Goal: Find specific page/section: Find specific page/section

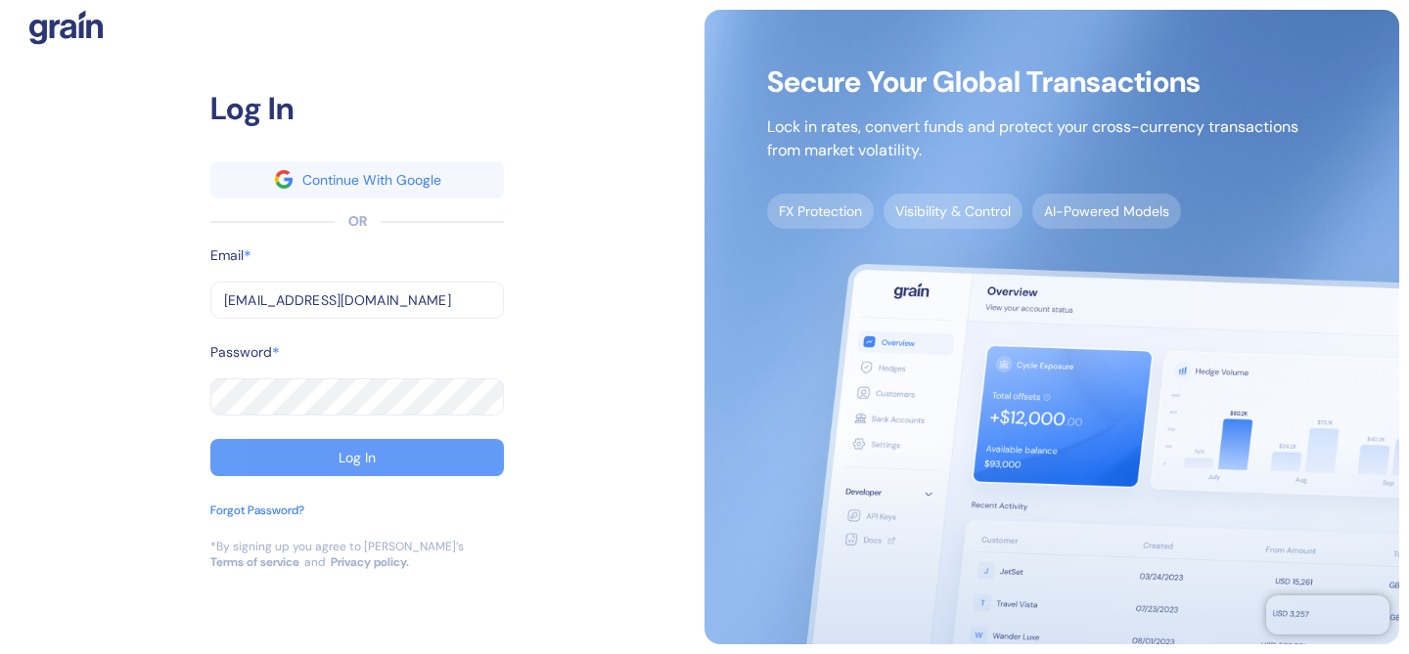
click at [354, 455] on div "Log In" at bounding box center [356, 458] width 37 height 14
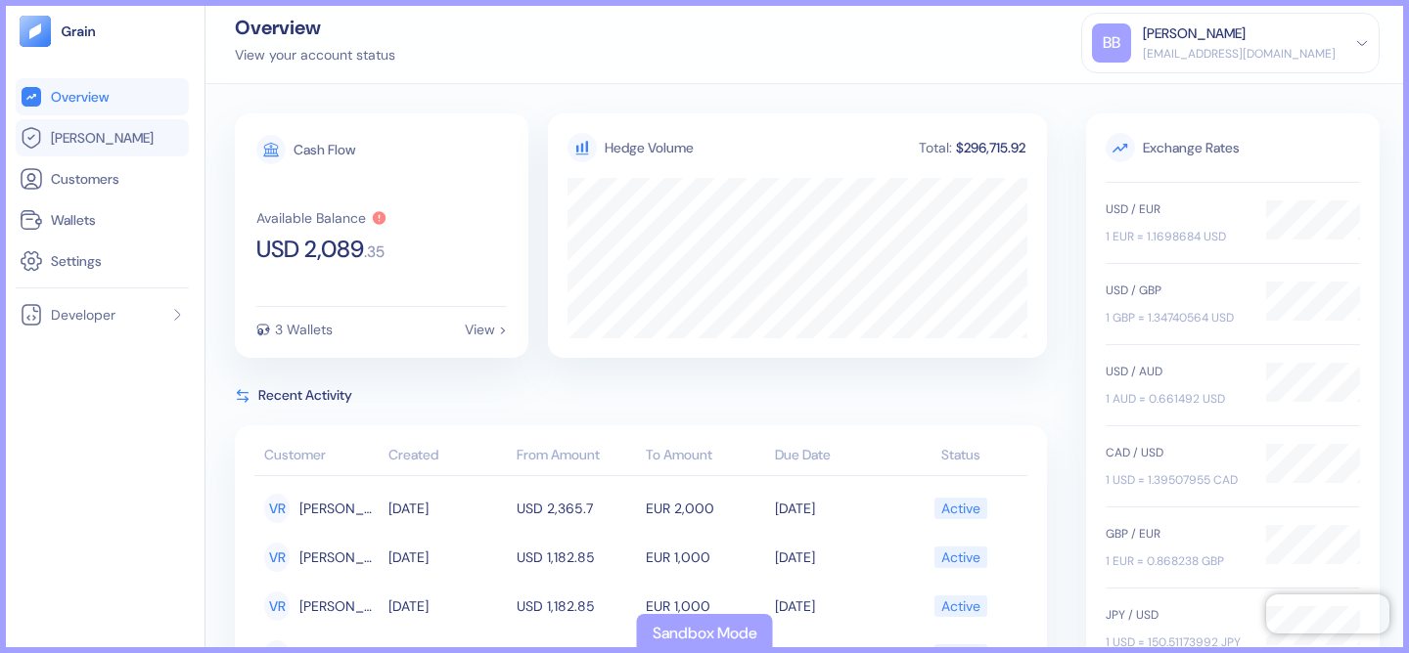
click at [101, 134] on link "[PERSON_NAME]" at bounding box center [102, 137] width 165 height 23
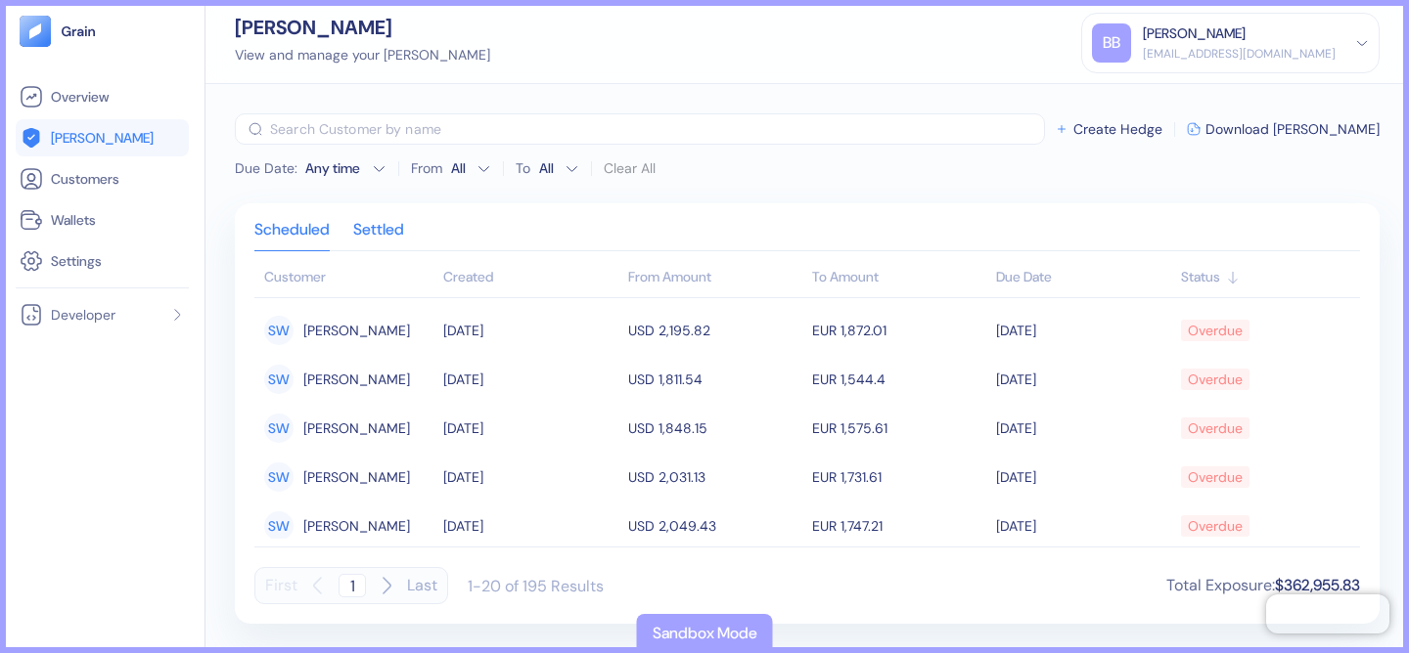
click at [400, 226] on div "Settled" at bounding box center [378, 236] width 51 height 27
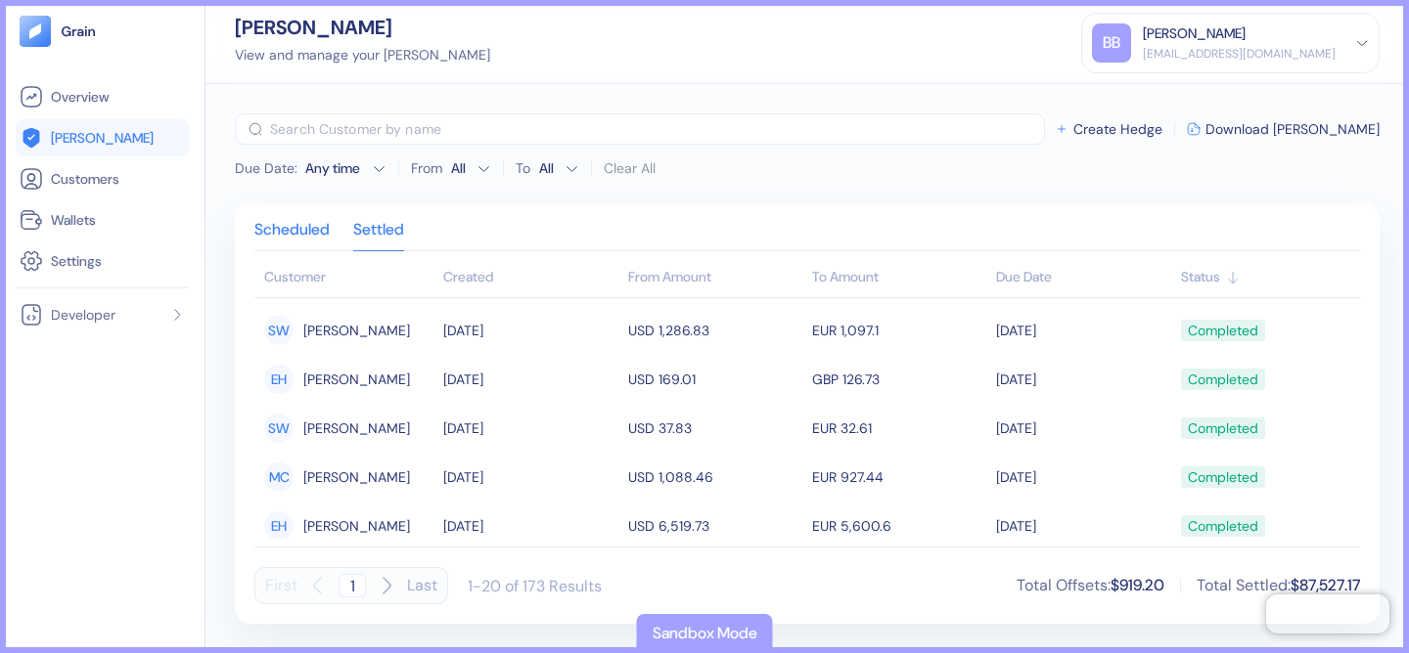
click at [317, 226] on div "Scheduled" at bounding box center [291, 236] width 75 height 27
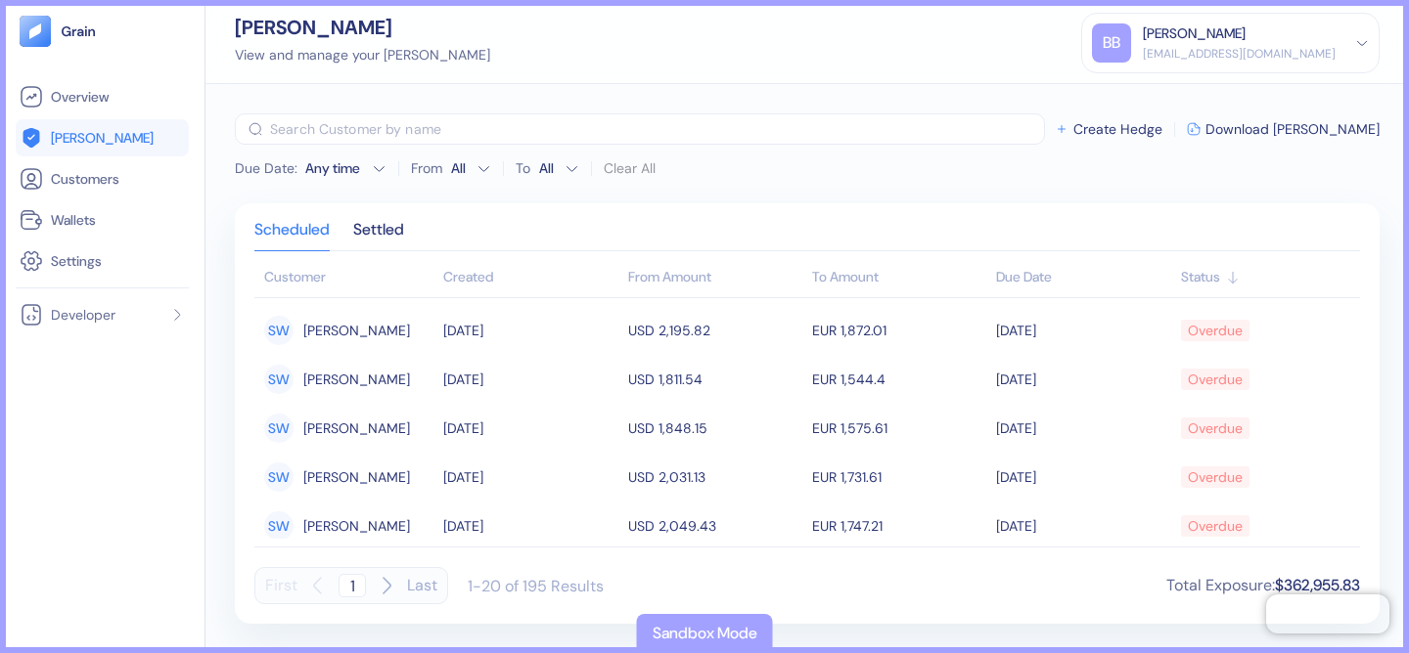
click at [358, 166] on div "Any time" at bounding box center [334, 168] width 59 height 20
click at [449, 204] on div "Scheduled Settled Customer Created From Amount To Amount Due Date Status SW She…" at bounding box center [807, 413] width 1144 height 421
click at [92, 316] on span "Developer" at bounding box center [83, 315] width 65 height 20
click at [67, 269] on span "Settings" at bounding box center [76, 261] width 51 height 20
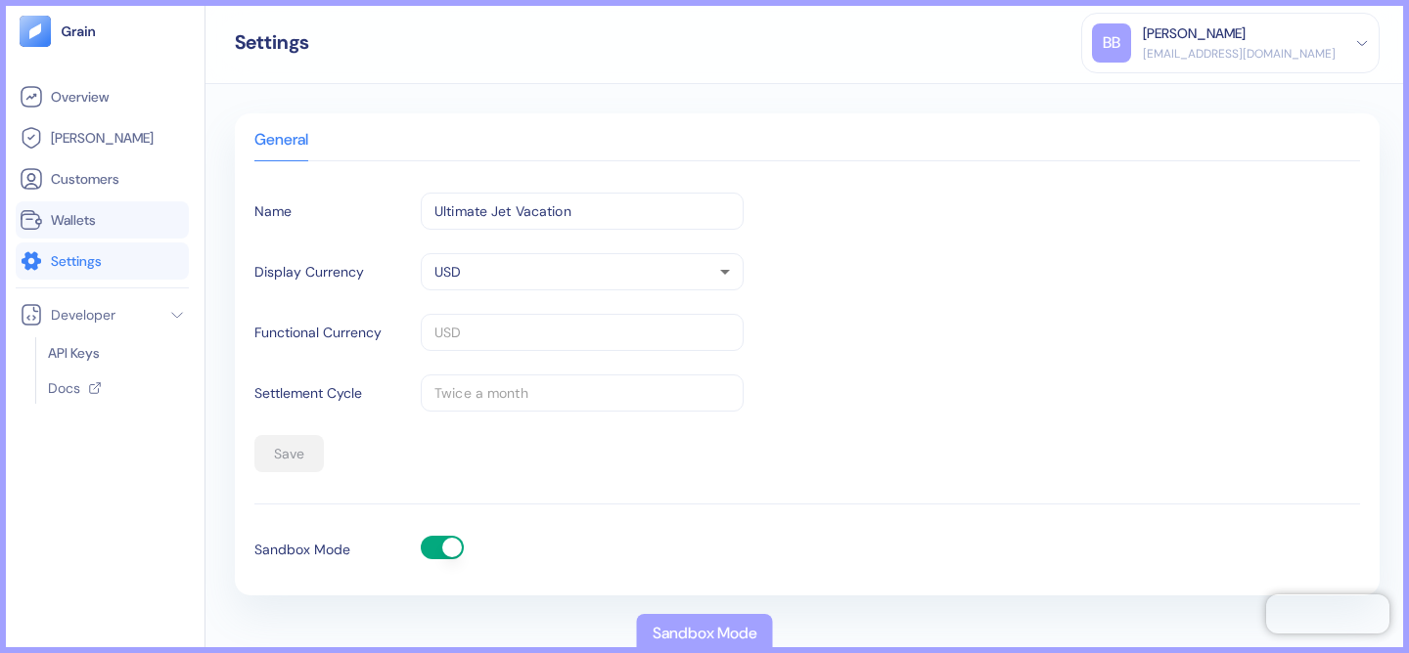
click at [104, 223] on link "Wallets" at bounding box center [102, 219] width 165 height 23
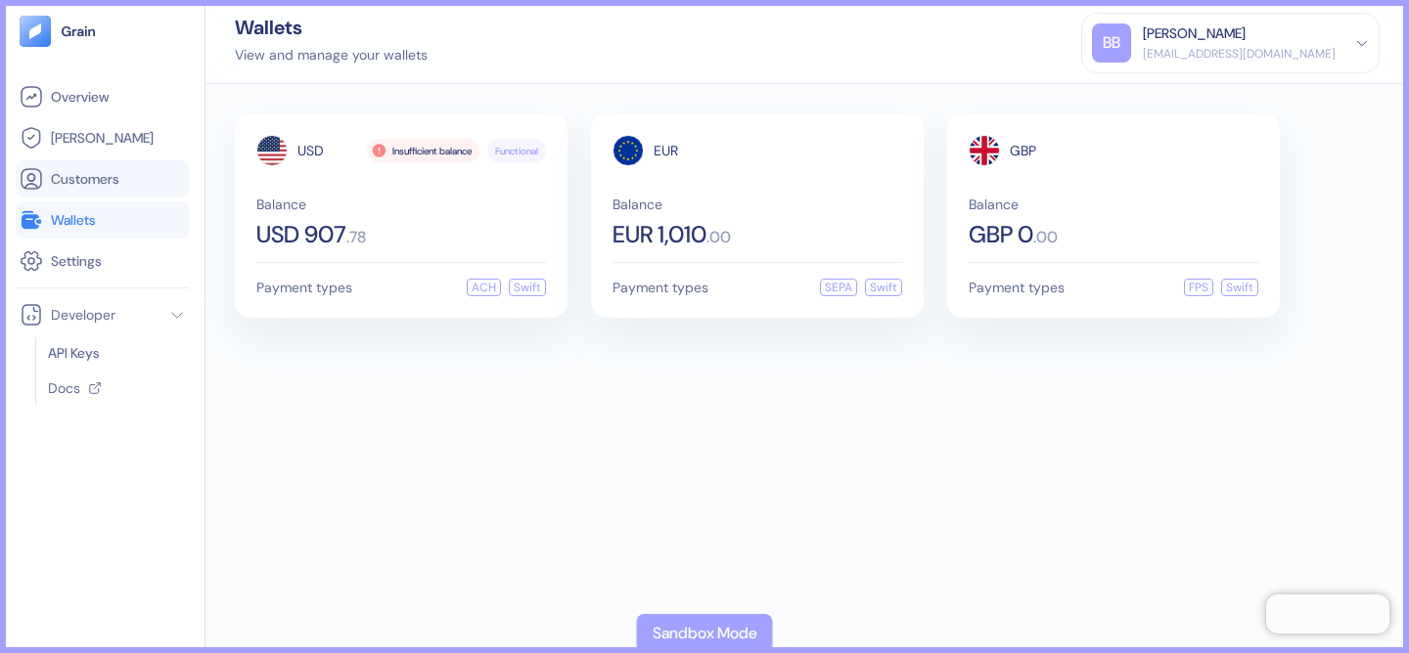
click at [105, 187] on span "Customers" at bounding box center [85, 179] width 68 height 20
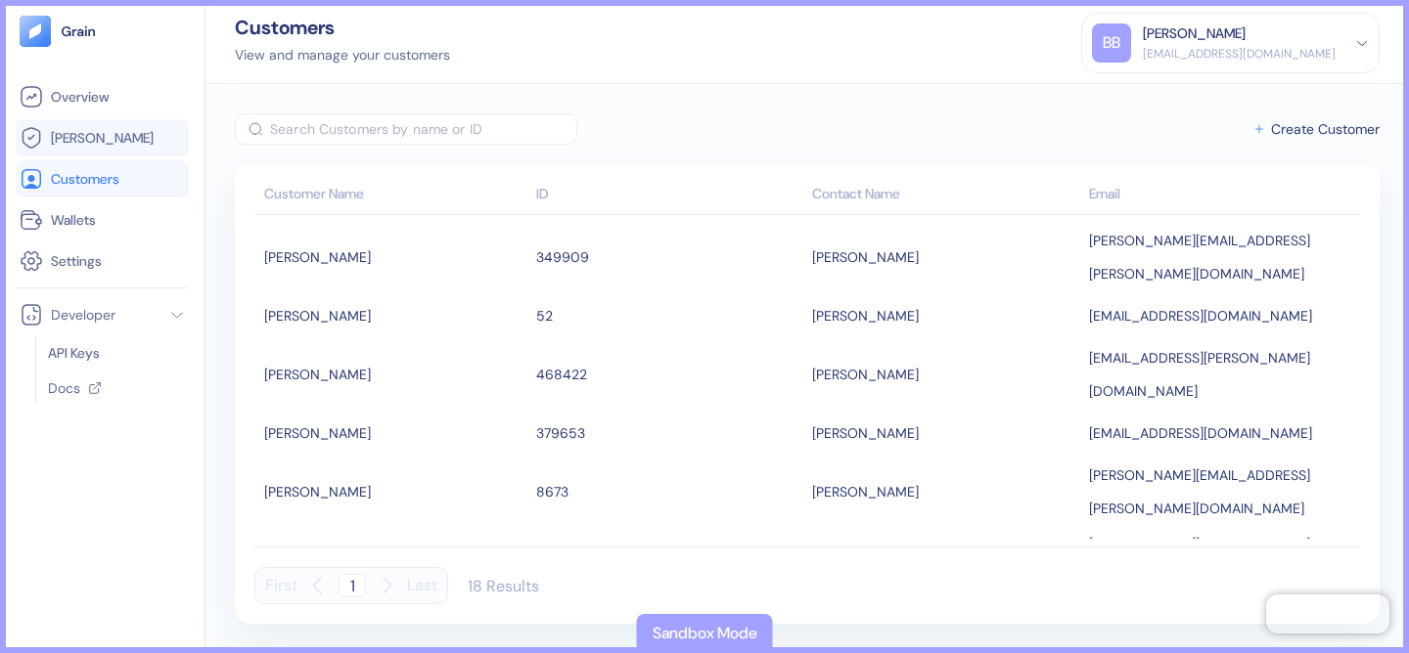
click at [107, 147] on link "[PERSON_NAME]" at bounding box center [102, 137] width 165 height 23
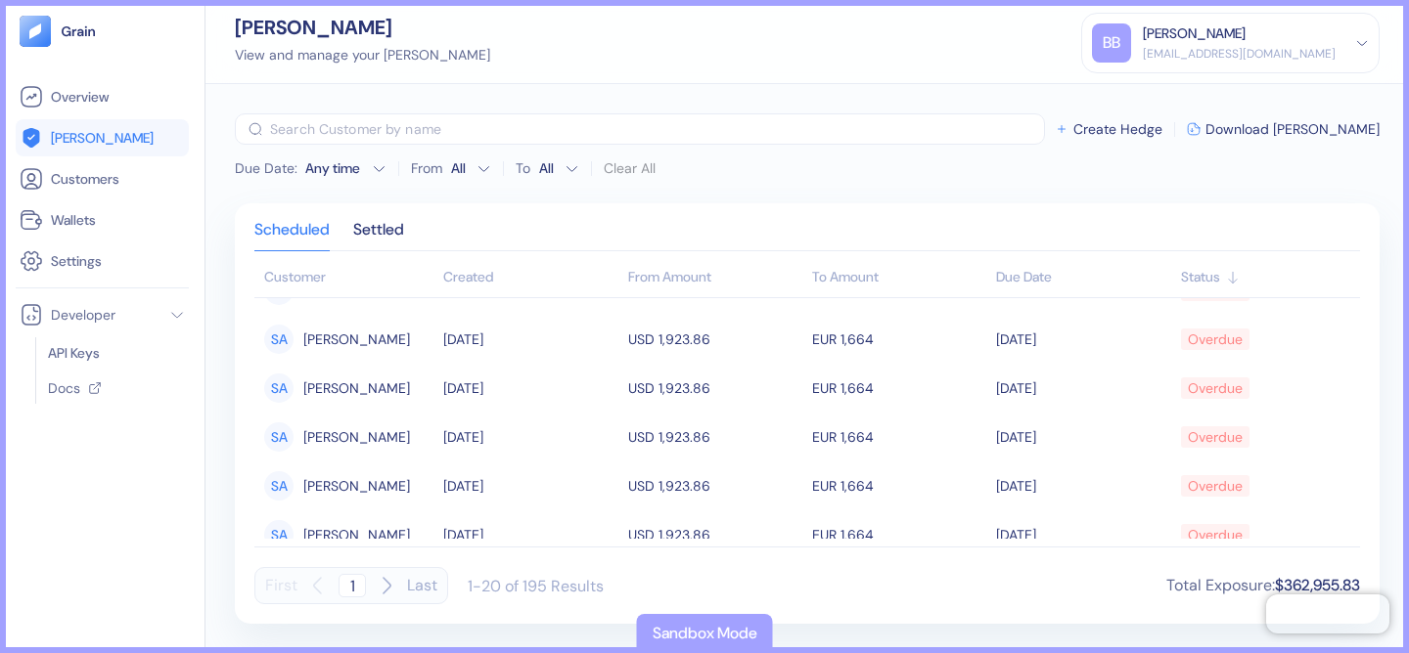
scroll to position [745, 0]
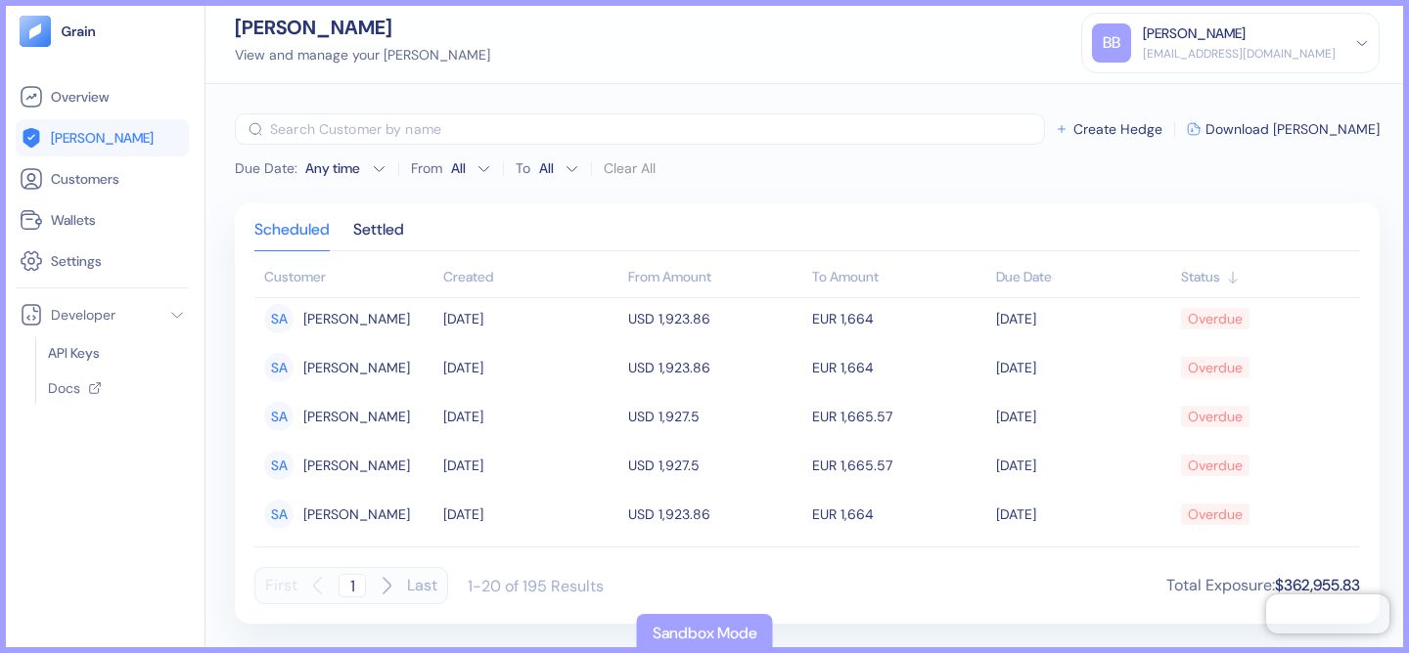
click at [390, 592] on icon "button" at bounding box center [386, 585] width 23 height 23
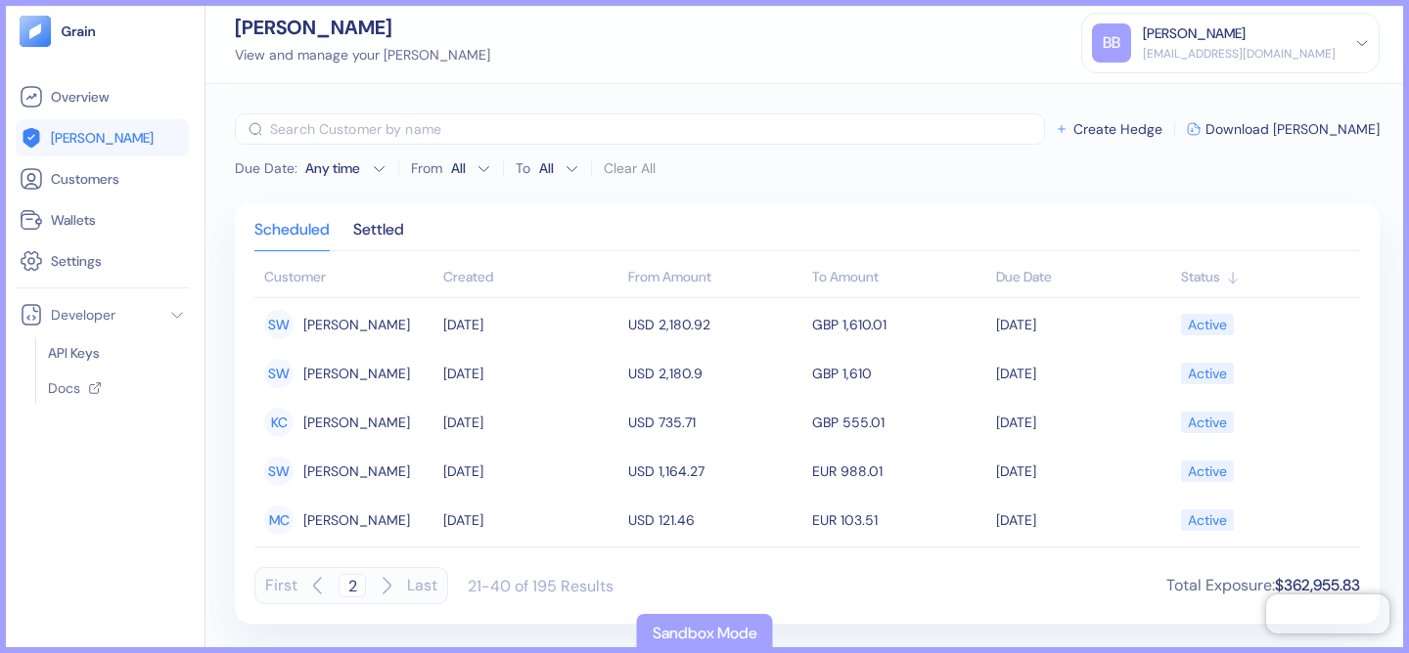
scroll to position [0, 0]
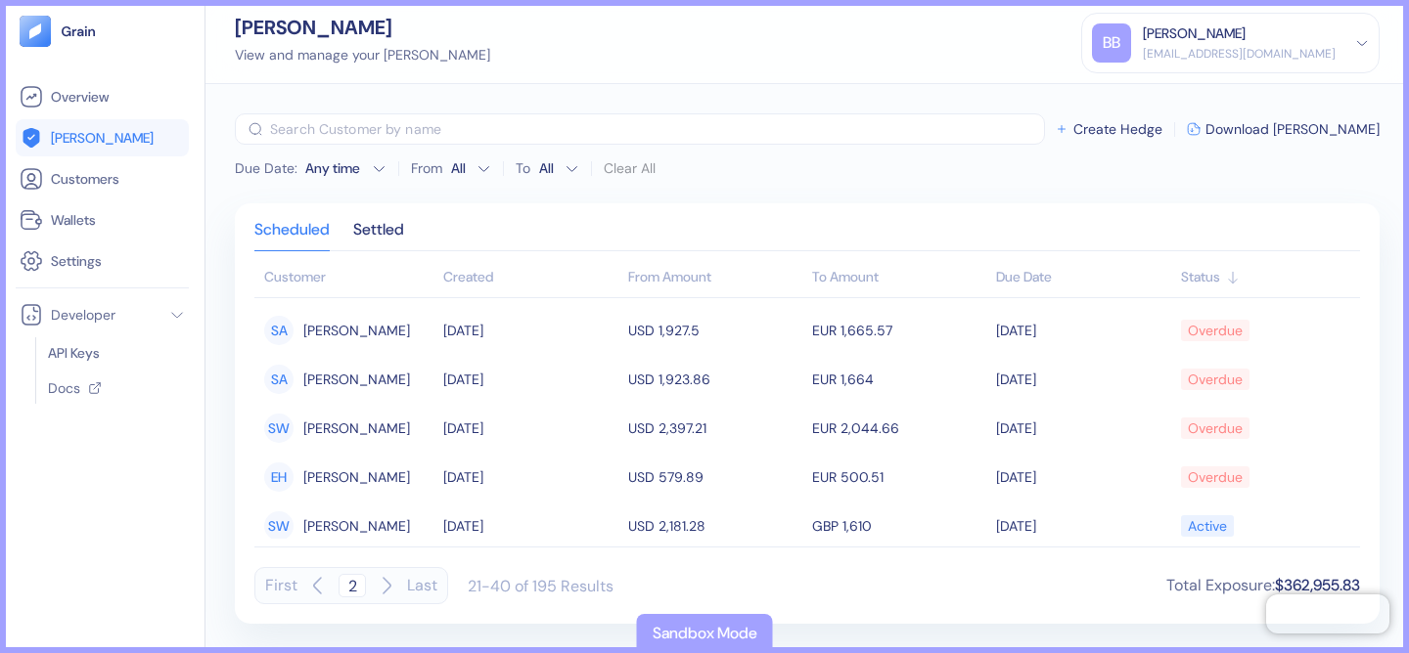
click at [353, 178] on div "Due Date : Any time From All To All Clear All" at bounding box center [445, 168] width 421 height 31
click at [365, 171] on button "Due Date : Any time" at bounding box center [311, 168] width 152 height 20
click at [518, 212] on div "Scheduled Settled Customer Created From Amount To Amount Due Date Status SA Ste…" at bounding box center [807, 413] width 1144 height 421
click at [376, 584] on icon "button" at bounding box center [386, 585] width 23 height 23
type input "3"
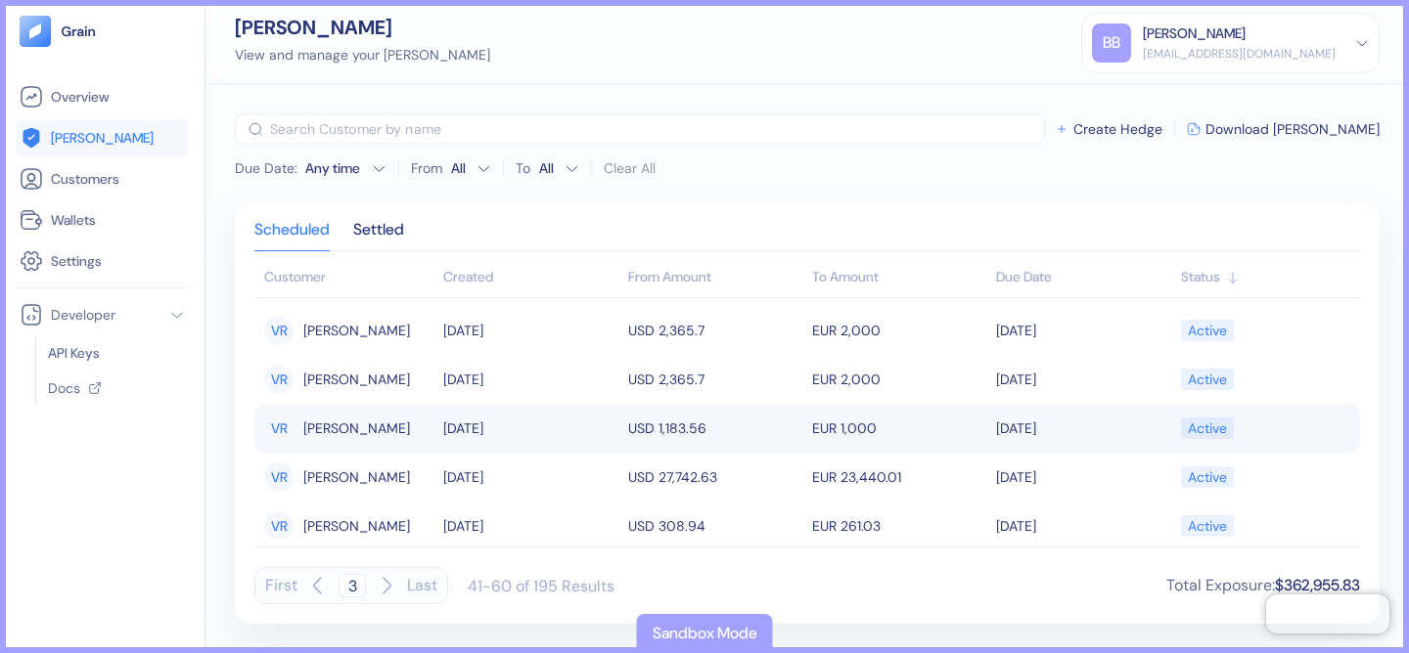
click at [403, 414] on div "VR Valentina Rizo" at bounding box center [348, 428] width 169 height 33
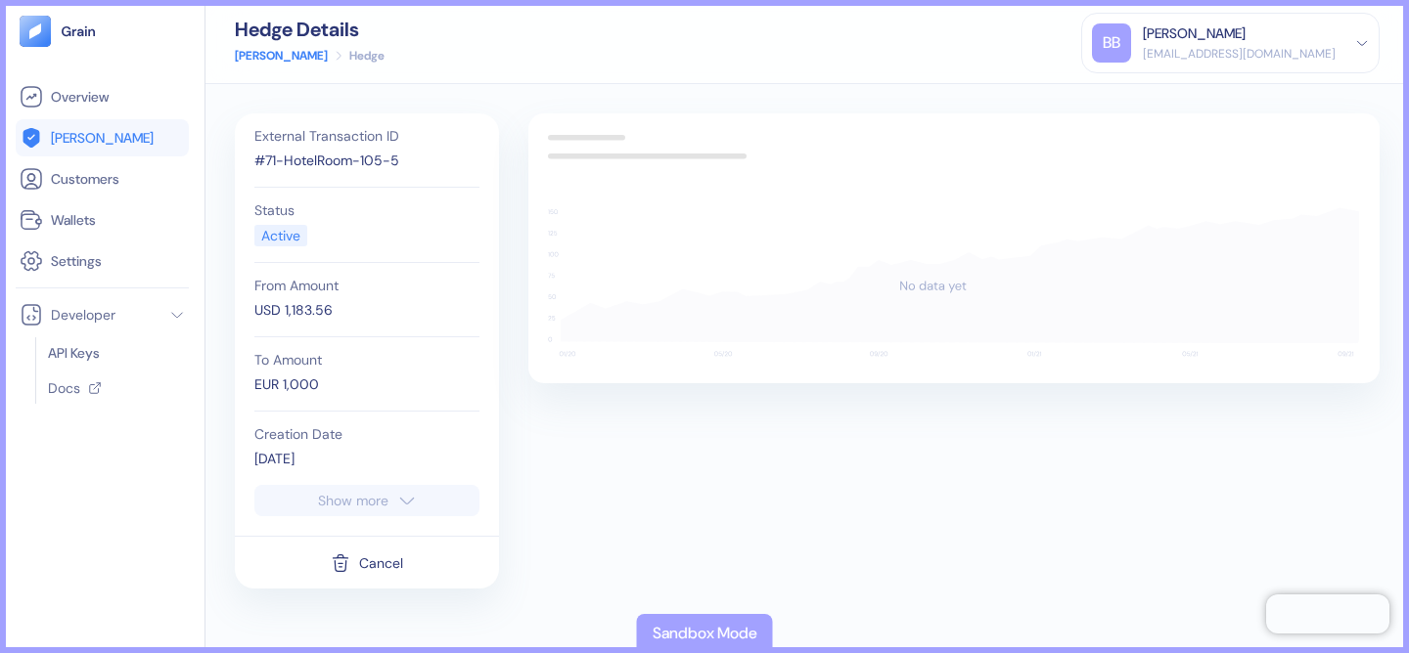
click at [46, 34] on img at bounding box center [35, 31] width 31 height 31
